Goal: Book appointment/travel/reservation

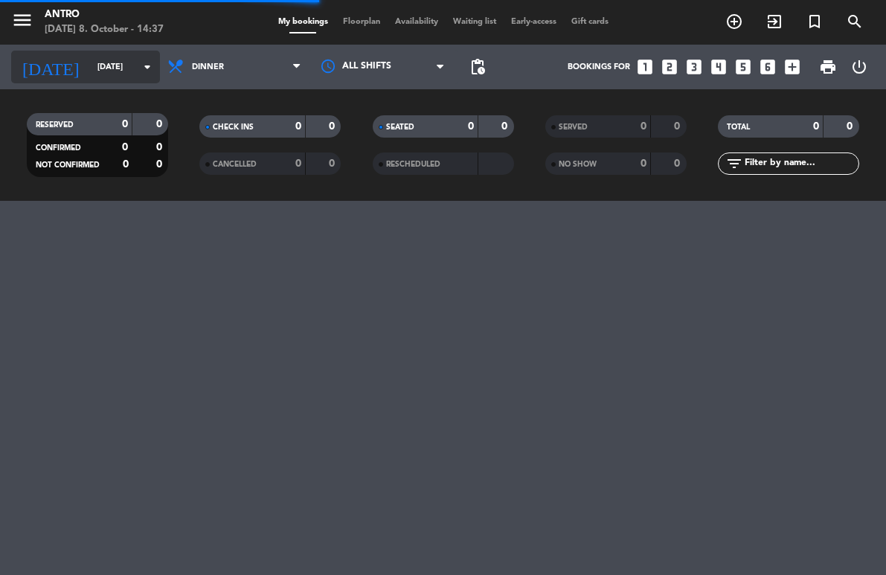
click at [123, 70] on input "[DATE]" at bounding box center [145, 67] width 111 height 25
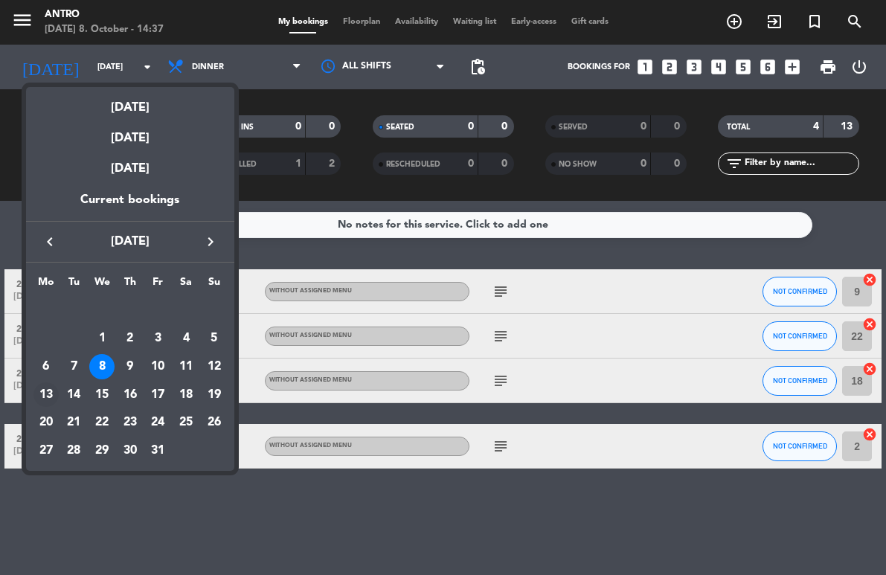
click at [48, 397] on div "13" at bounding box center [45, 394] width 25 height 25
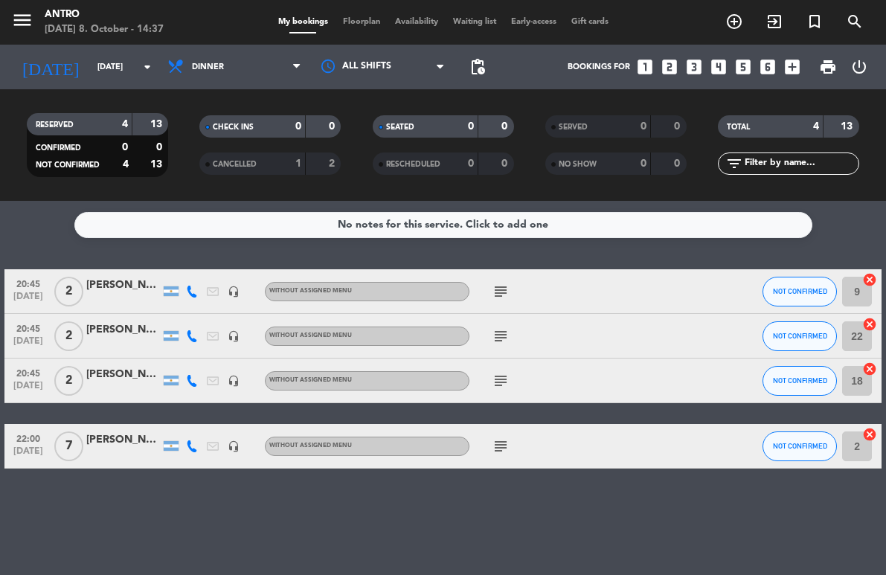
type input "[DATE]"
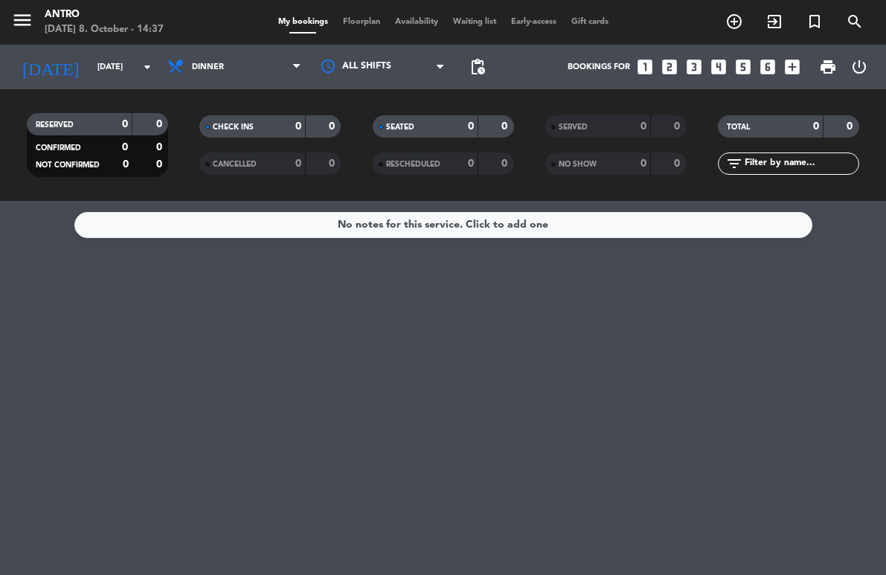
click at [351, 33] on div "menu ANTRO [DATE] 8. October - 14:37 My bookings Floorplan Availability Waiting…" at bounding box center [443, 22] width 886 height 45
click at [352, 31] on div "menu ANTRO [DATE] 8. October - 14:37 My bookings Floorplan Availability Waiting…" at bounding box center [443, 22] width 886 height 45
click at [356, 21] on span "Floorplan" at bounding box center [362, 22] width 52 height 8
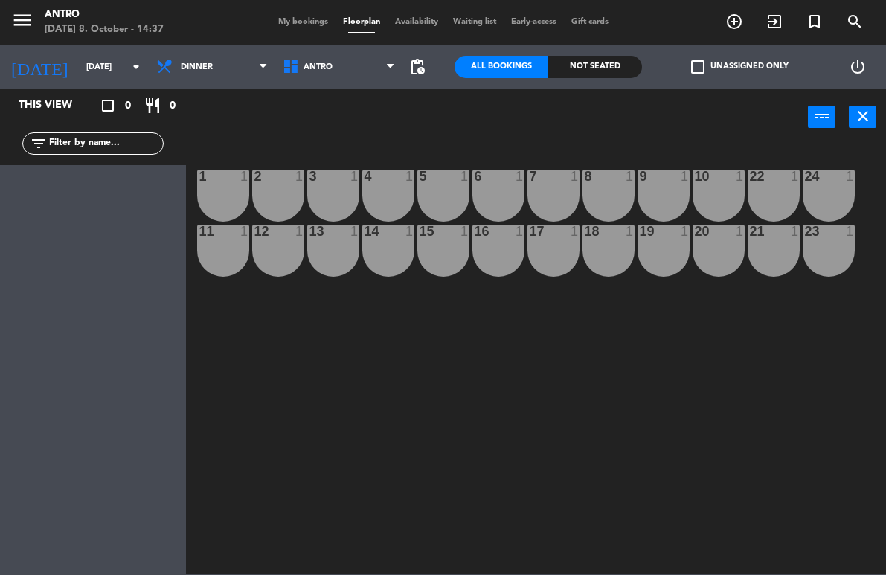
click at [200, 202] on div "1 1" at bounding box center [223, 196] width 52 height 52
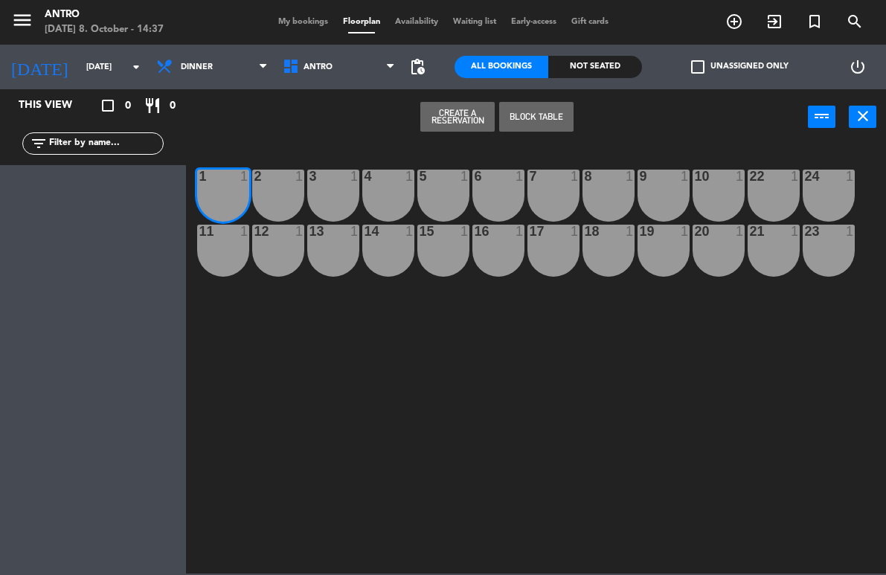
click at [263, 195] on div "2 1" at bounding box center [278, 196] width 52 height 52
click at [463, 113] on button "Create a Reservation" at bounding box center [457, 117] width 74 height 30
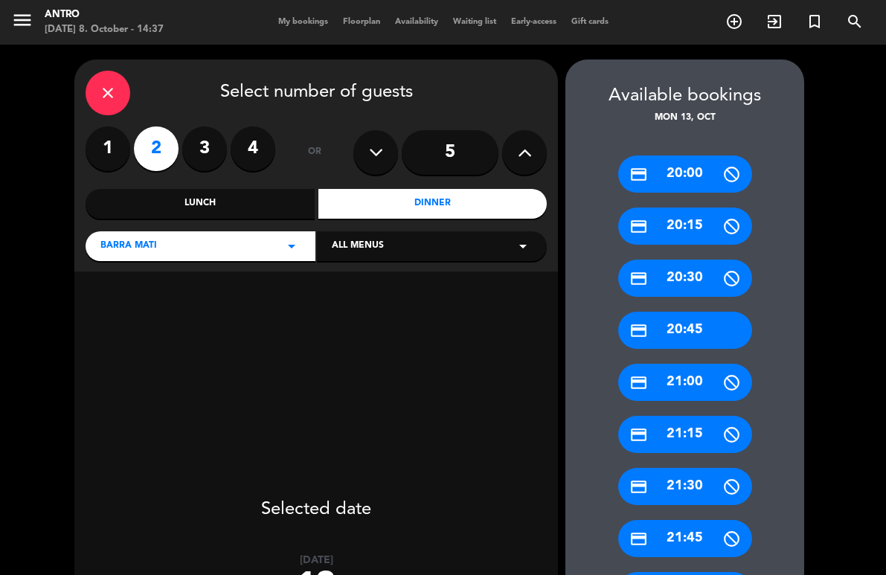
click at [682, 324] on div "credit_card 20:45" at bounding box center [685, 330] width 134 height 37
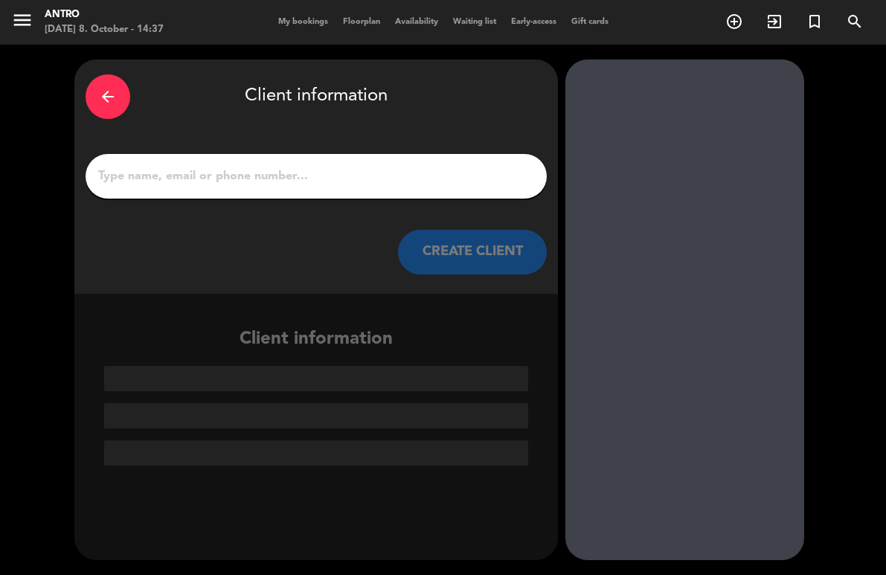
click at [324, 175] on input "1" at bounding box center [316, 176] width 439 height 21
paste input "[PERSON_NAME]"
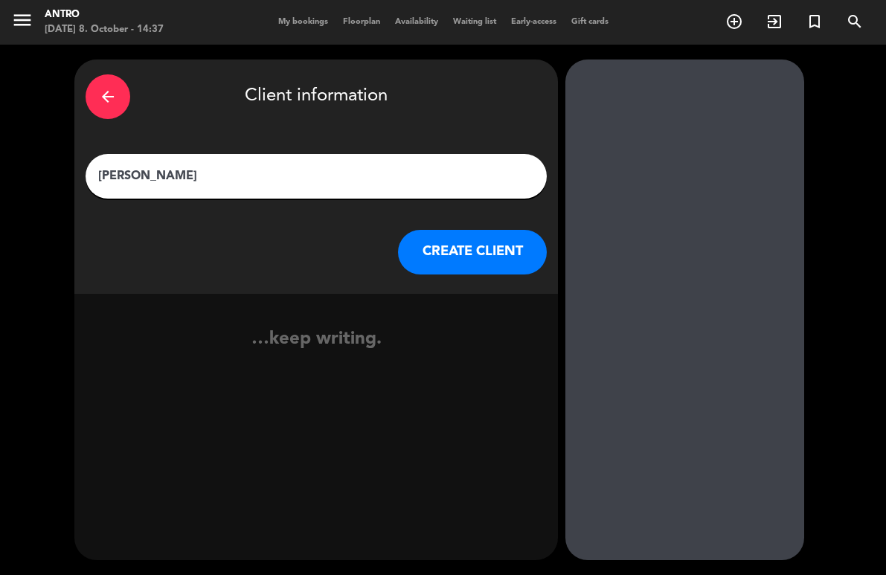
type input "[PERSON_NAME]"
click at [421, 232] on button "CREATE CLIENT" at bounding box center [472, 252] width 149 height 45
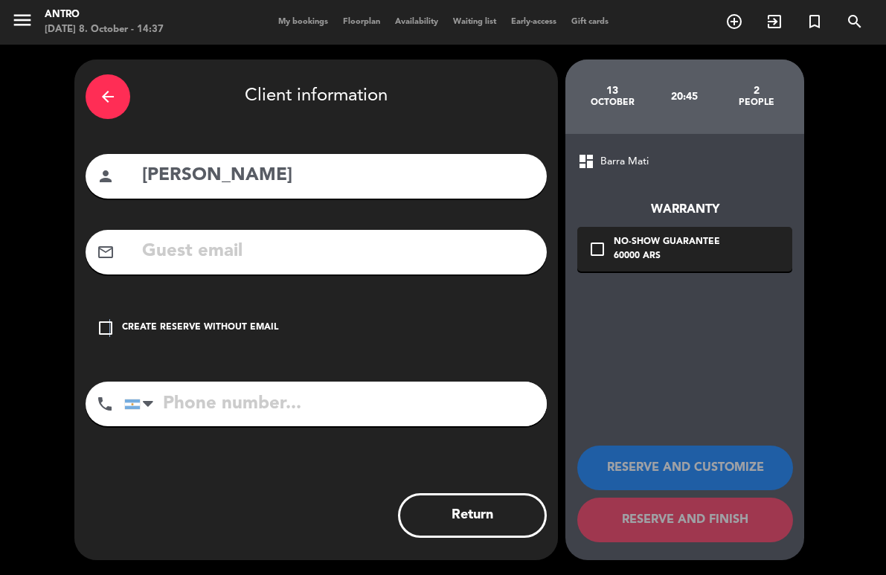
click at [108, 323] on icon "check_box_outline_blank" at bounding box center [106, 328] width 18 height 18
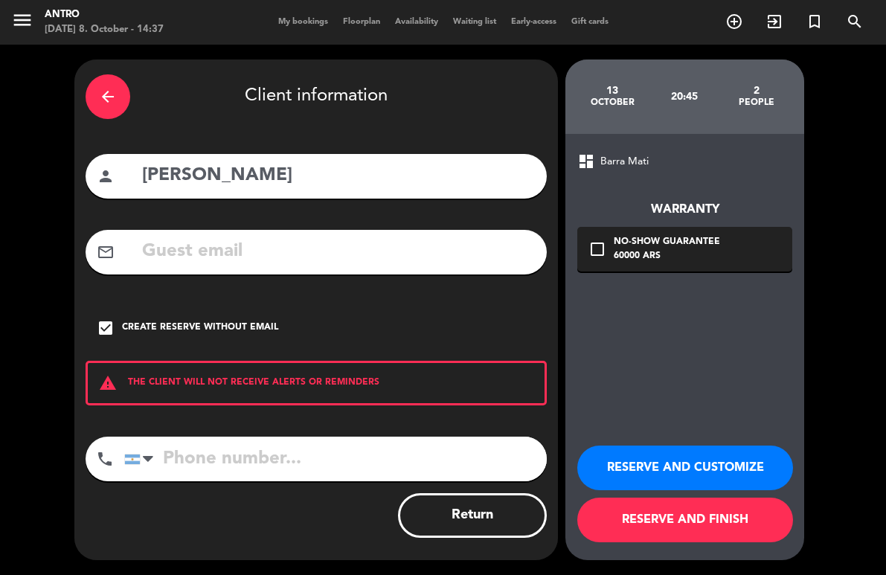
click at [719, 471] on button "RESERVE AND CUSTOMIZE" at bounding box center [685, 468] width 216 height 45
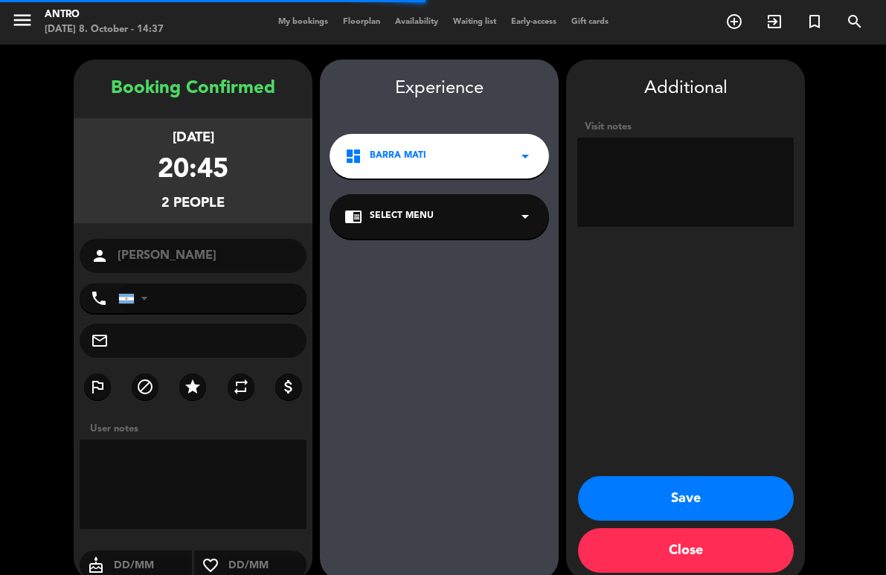
scroll to position [20, 0]
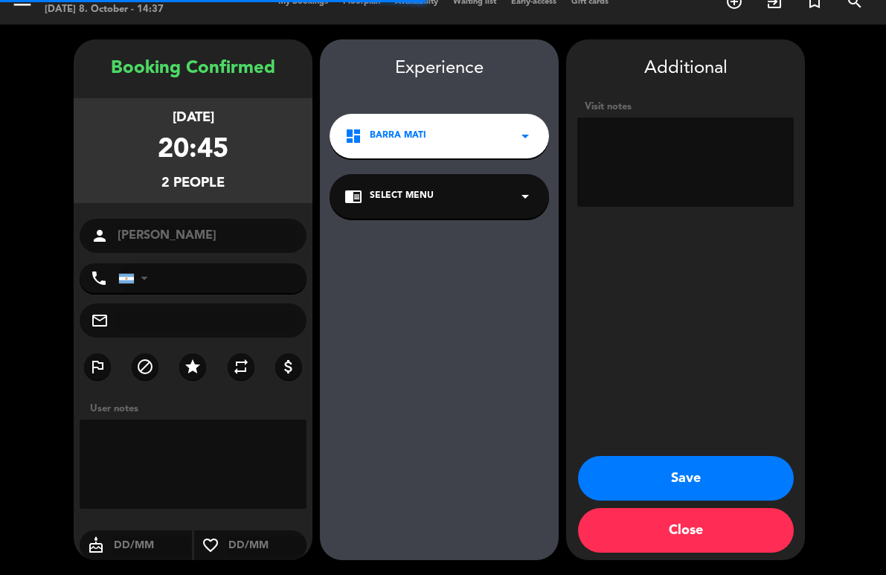
click at [687, 162] on textarea at bounding box center [685, 162] width 216 height 89
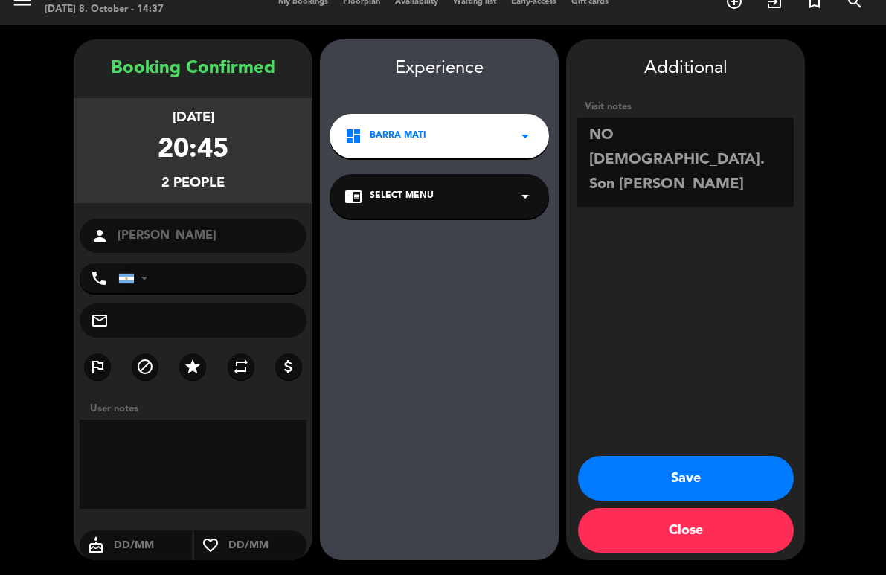
type textarea "NO [DEMOGRAPHIC_DATA]. Son [PERSON_NAME]"
click at [646, 475] on button "Save" at bounding box center [686, 478] width 216 height 45
